Goal: Information Seeking & Learning: Learn about a topic

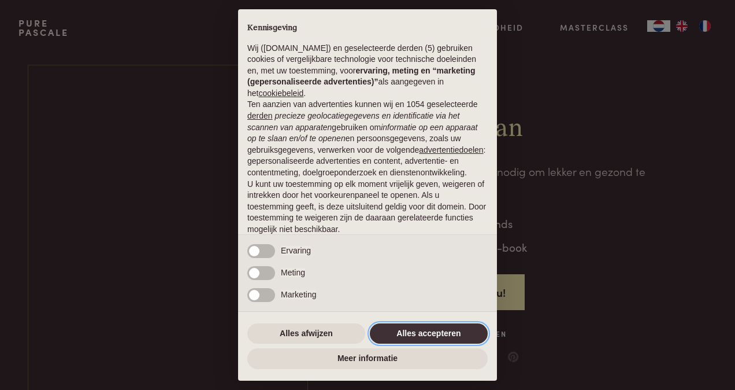
click at [404, 328] on button "Alles accepteren" at bounding box center [429, 333] width 118 height 21
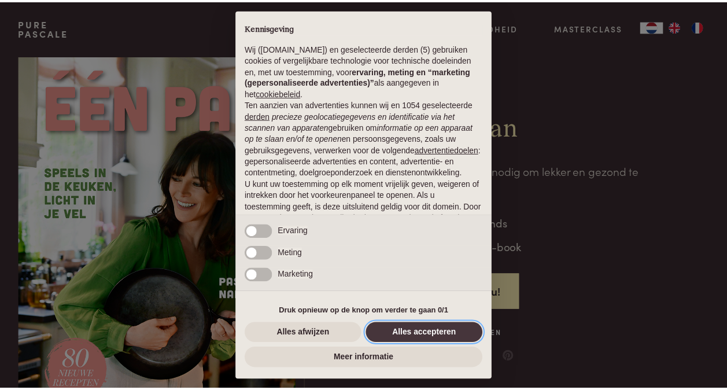
scroll to position [75, 0]
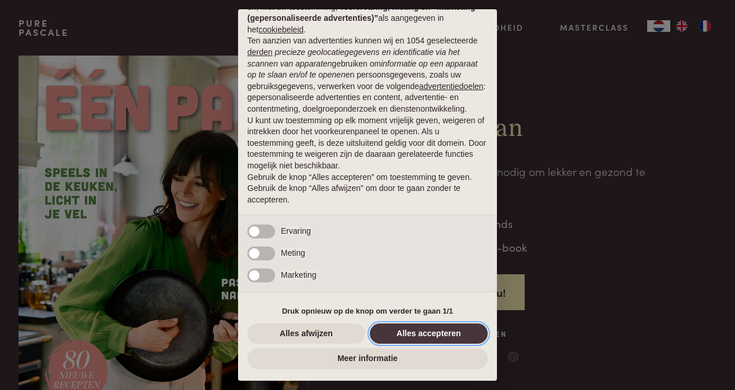
click at [398, 332] on button "Alles accepteren" at bounding box center [429, 333] width 118 height 21
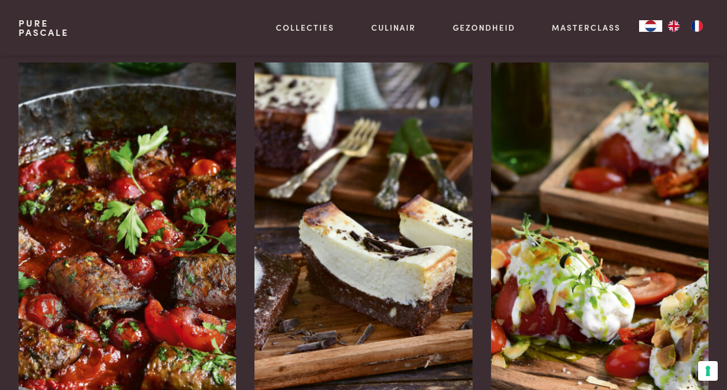
scroll to position [1511, 0]
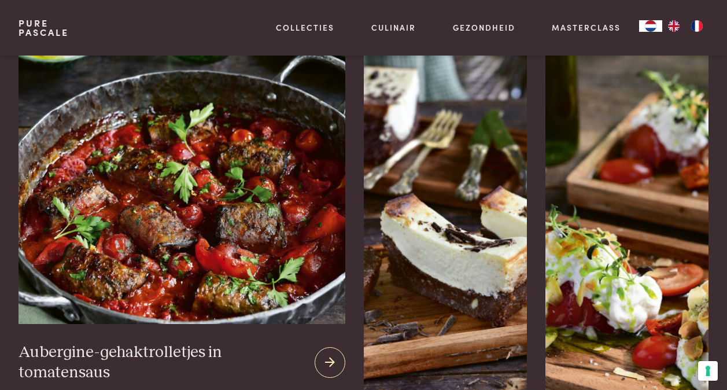
click at [99, 166] on img at bounding box center [181, 189] width 327 height 270
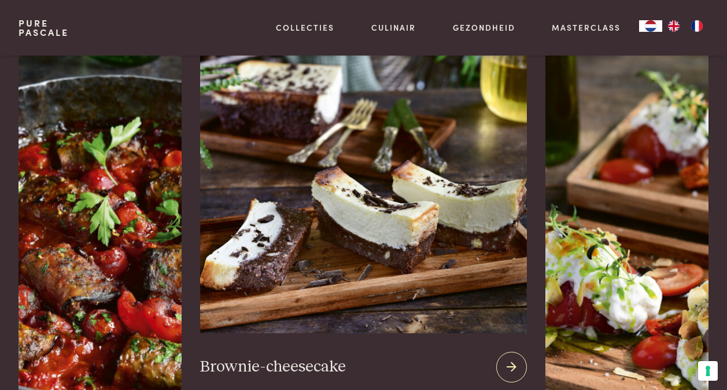
drag, startPoint x: 379, startPoint y: 208, endPoint x: 323, endPoint y: 336, distance: 140.8
drag, startPoint x: 323, startPoint y: 336, endPoint x: 302, endPoint y: 328, distance: 22.3
click at [302, 357] on h3 "Brownie-cheesecake" at bounding box center [273, 367] width 146 height 20
click at [294, 270] on img at bounding box center [363, 193] width 327 height 279
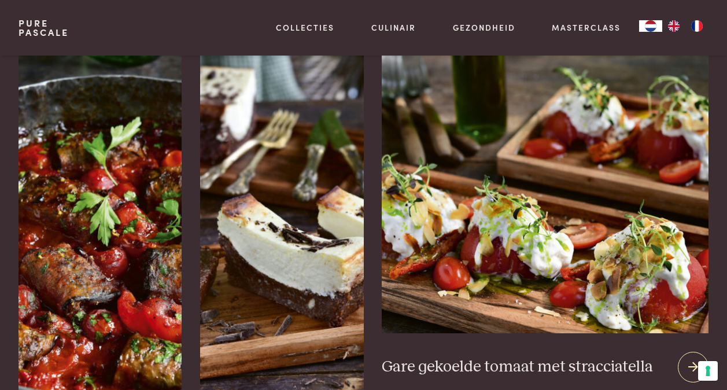
click at [597, 151] on img at bounding box center [545, 193] width 327 height 279
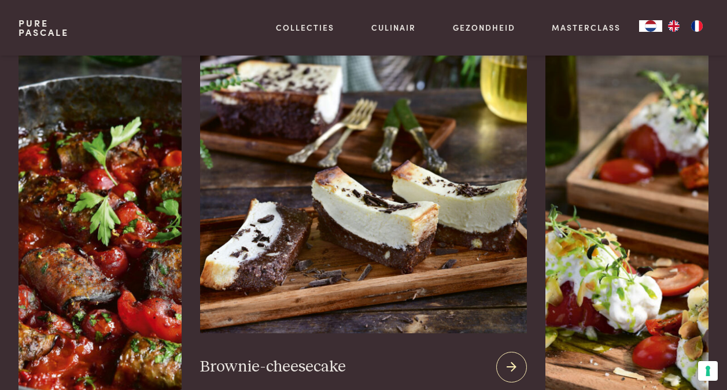
drag, startPoint x: 345, startPoint y: 204, endPoint x: 461, endPoint y: 161, distance: 123.8
click at [345, 204] on img at bounding box center [363, 193] width 327 height 279
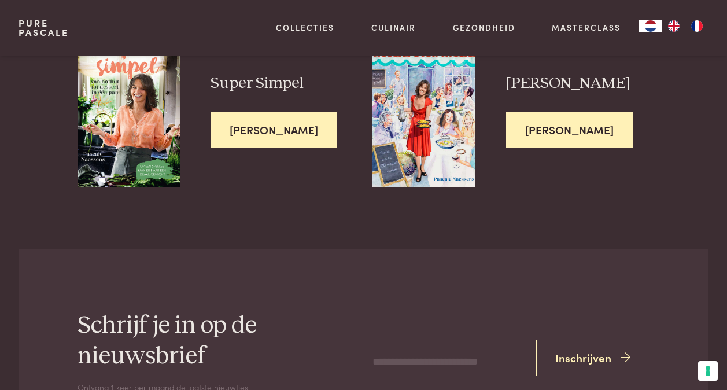
scroll to position [936, 0]
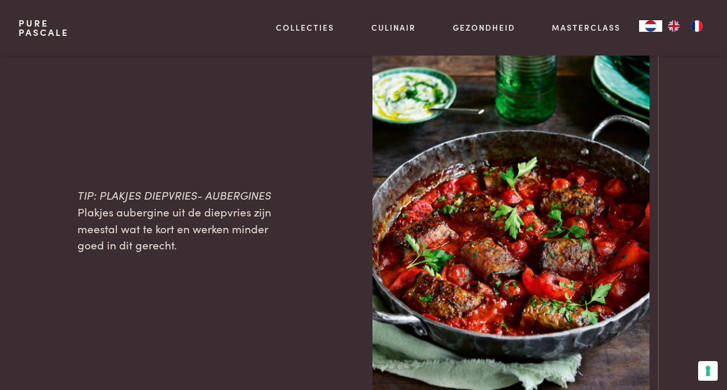
scroll to position [1234, 0]
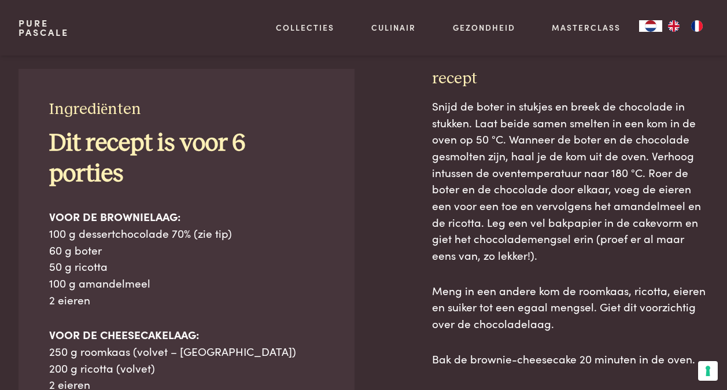
scroll to position [439, 0]
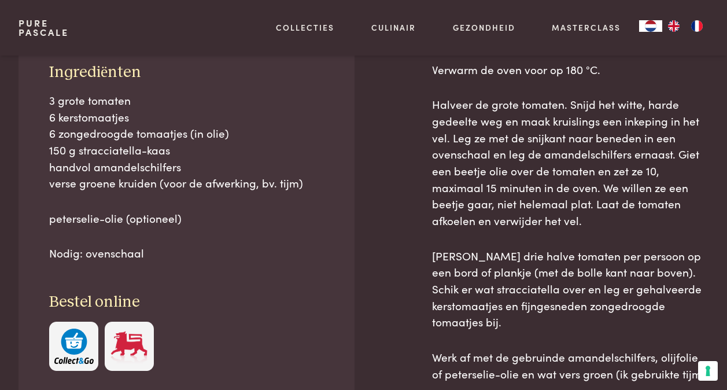
scroll to position [439, 0]
